Goal: Transaction & Acquisition: Purchase product/service

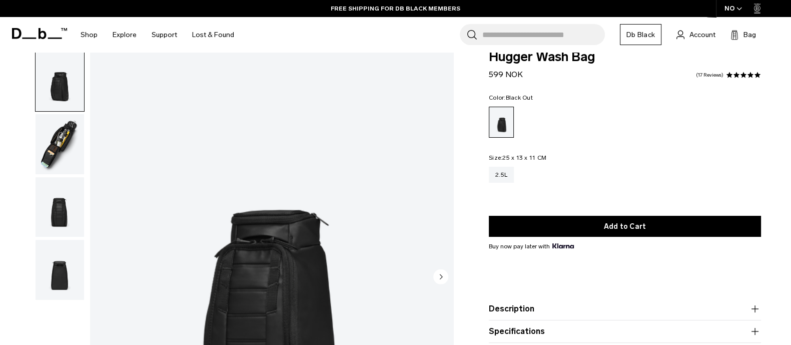
click at [439, 275] on circle "Next slide" at bounding box center [440, 276] width 15 height 15
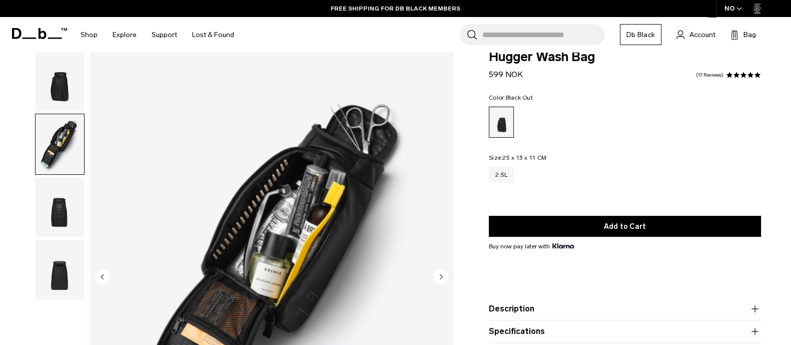
click at [439, 275] on circle "Next slide" at bounding box center [440, 276] width 15 height 15
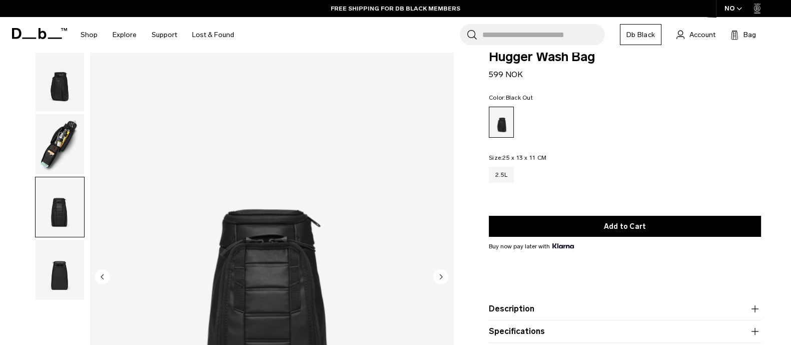
click at [439, 275] on circle "Next slide" at bounding box center [440, 276] width 15 height 15
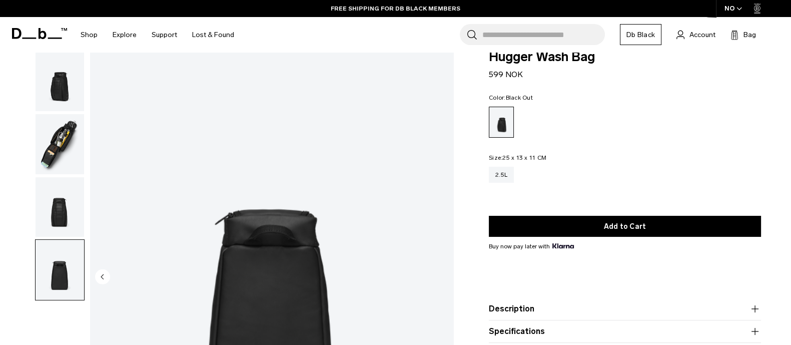
click at [439, 275] on img "4 / 4" at bounding box center [271, 278] width 363 height 454
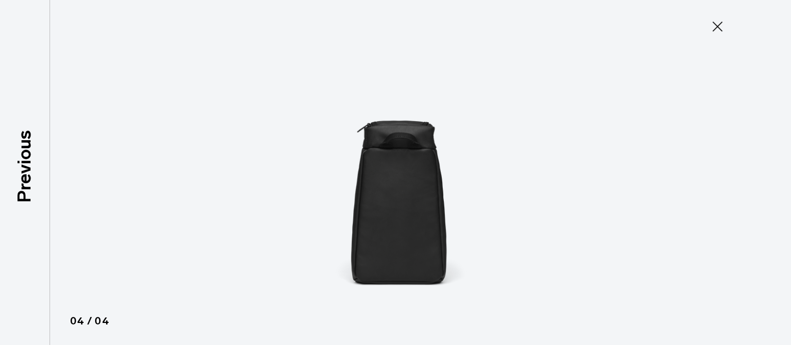
click at [725, 23] on icon at bounding box center [717, 27] width 16 height 16
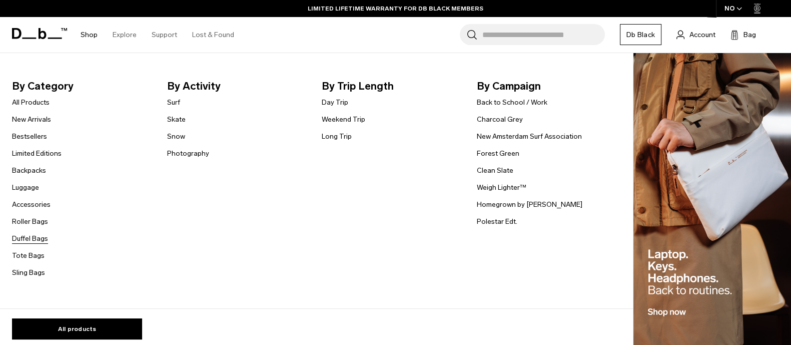
click at [28, 239] on link "Duffel Bags" at bounding box center [30, 238] width 36 height 11
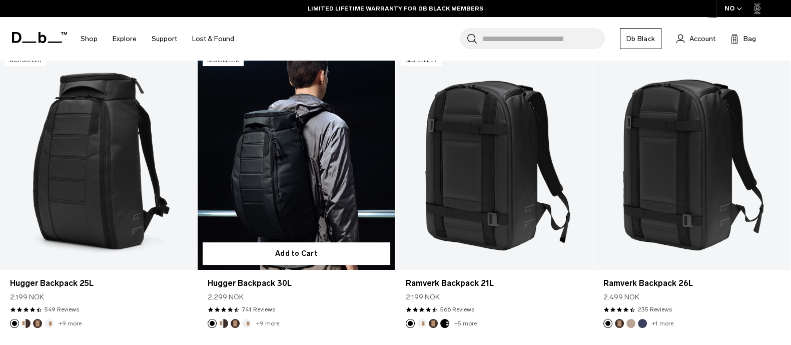
scroll to position [212, 0]
